Goal: Find specific page/section: Find specific page/section

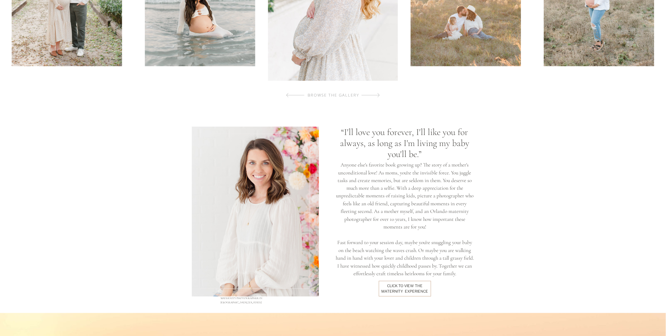
scroll to position [397, 0]
click at [415, 288] on div "click to view the maternity experience" at bounding box center [404, 288] width 51 height 11
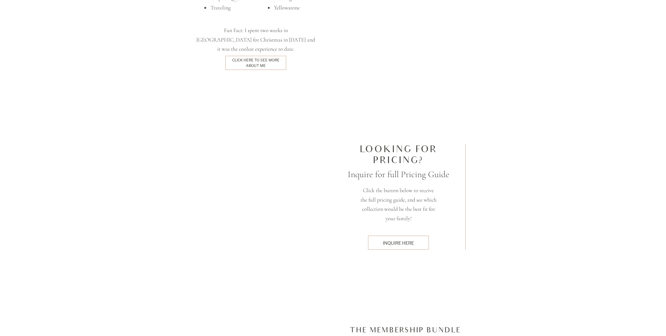
scroll to position [1497, 0]
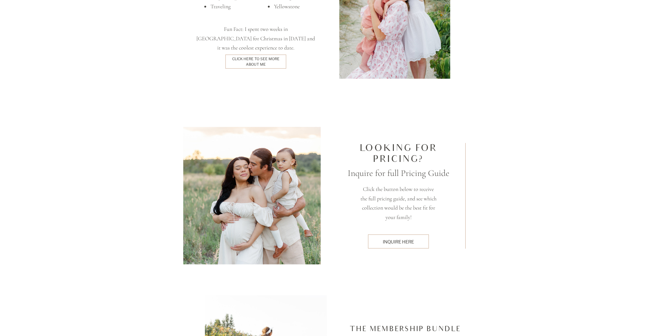
click at [400, 240] on div "inquire here" at bounding box center [398, 242] width 54 height 6
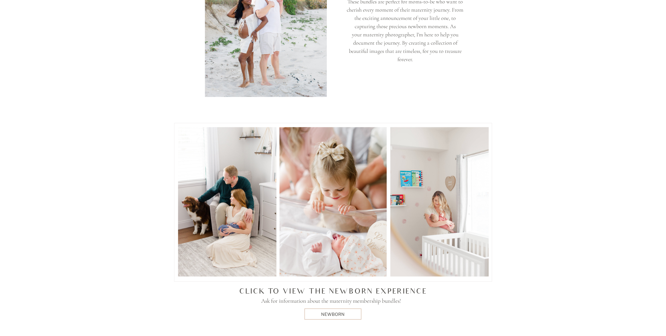
scroll to position [1894, 0]
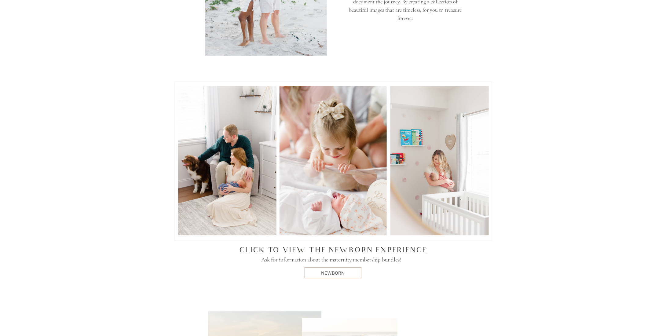
click at [327, 269] on div at bounding box center [333, 272] width 57 height 11
click at [331, 272] on div "newborn" at bounding box center [333, 273] width 35 height 6
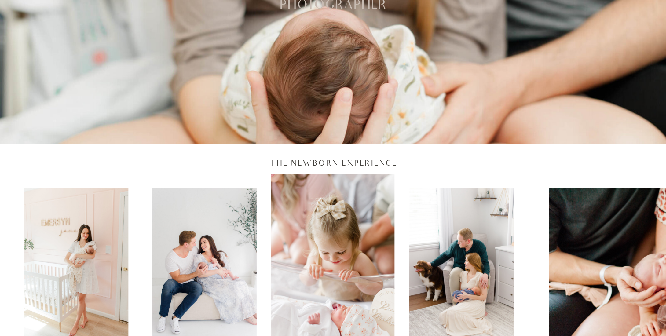
scroll to position [92, 0]
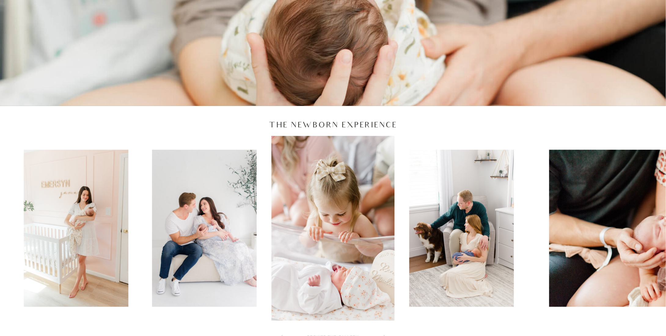
click at [213, 213] on img at bounding box center [204, 228] width 104 height 157
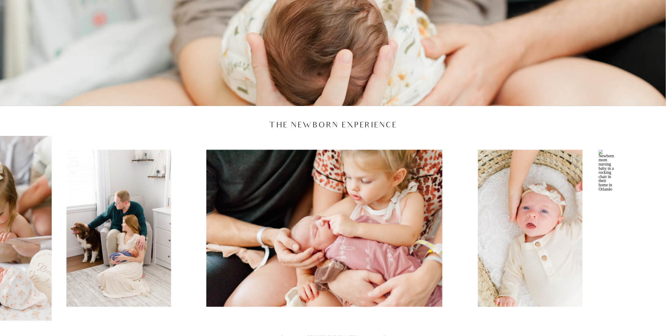
click at [139, 218] on img at bounding box center [118, 228] width 104 height 157
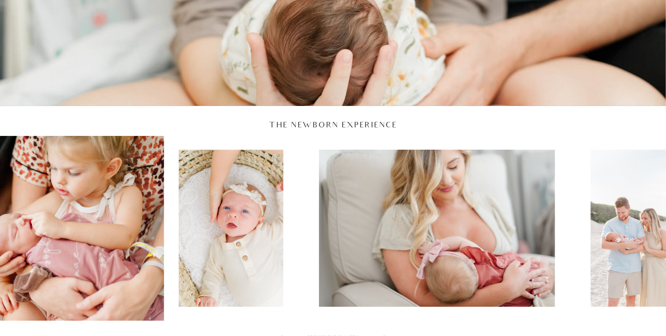
click at [192, 215] on img at bounding box center [231, 228] width 104 height 157
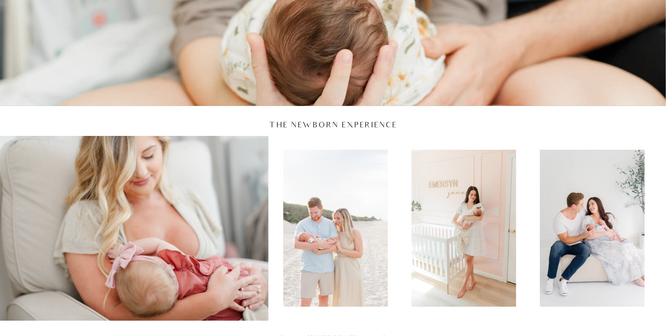
click at [259, 206] on img at bounding box center [130, 228] width 278 height 185
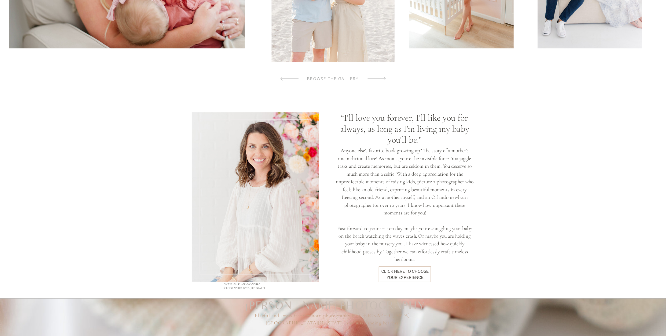
scroll to position [336, 0]
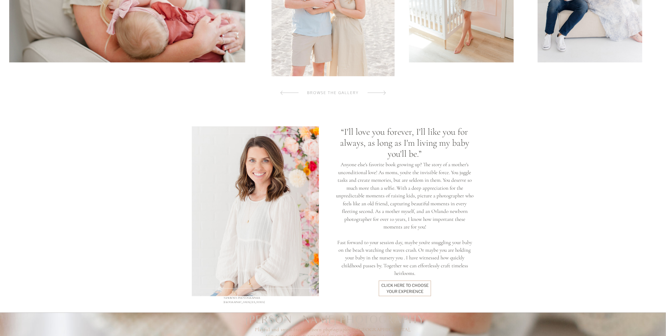
click at [411, 284] on div "click here to Choose your experience" at bounding box center [405, 288] width 48 height 11
